Goal: Information Seeking & Learning: Learn about a topic

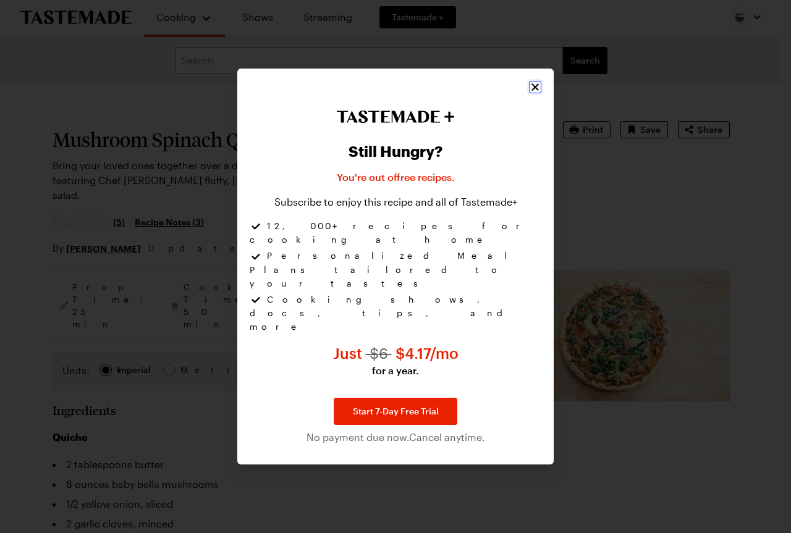
click at [539, 93] on icon "Close" at bounding box center [535, 87] width 12 height 12
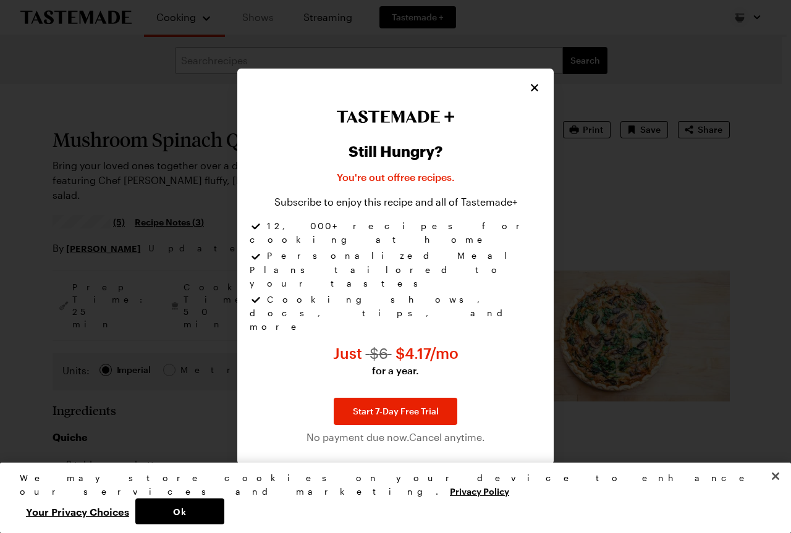
type textarea "x"
click at [629, 167] on div at bounding box center [395, 266] width 791 height 533
